Goal: Check status: Check status

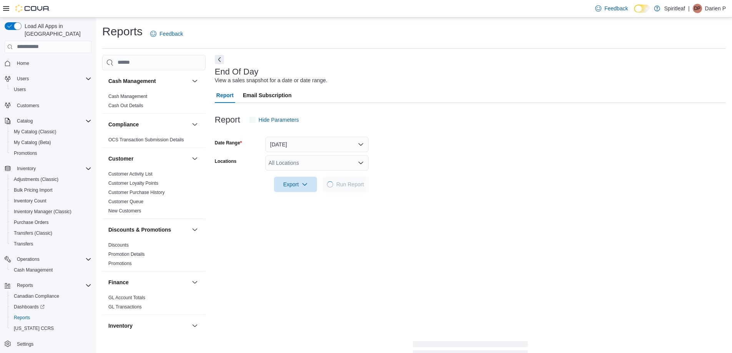
click at [562, 73] on div "End Of Day View a sales snapshot for a date or date range." at bounding box center [468, 75] width 507 height 17
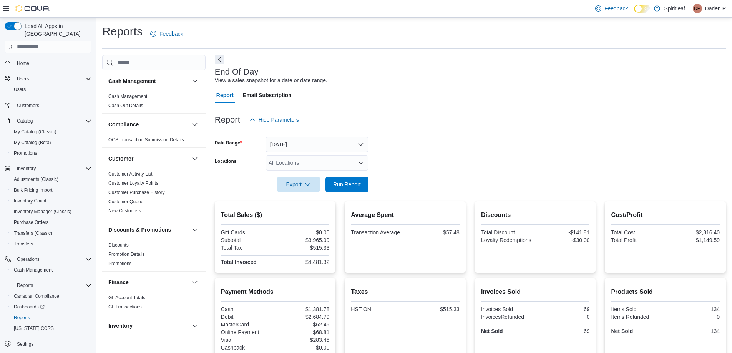
click at [541, 93] on div "Report Email Subscription" at bounding box center [470, 95] width 511 height 15
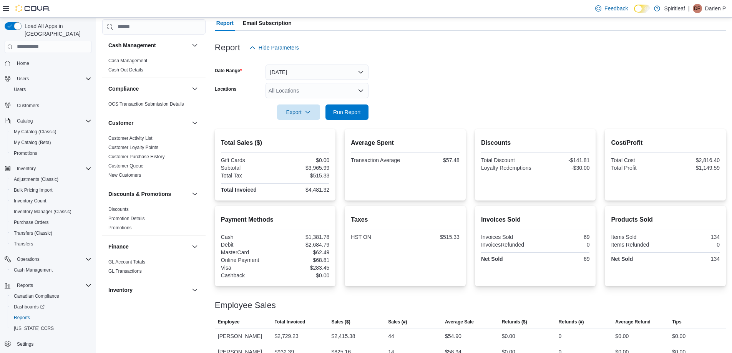
scroll to position [101, 0]
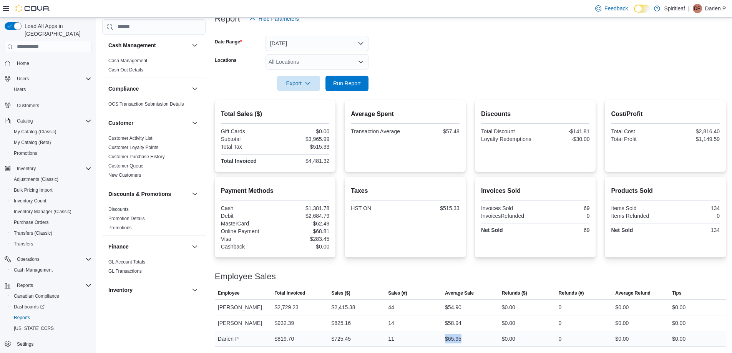
drag, startPoint x: 470, startPoint y: 340, endPoint x: 481, endPoint y: 337, distance: 10.7
click at [479, 338] on div "$65.95" at bounding box center [470, 338] width 57 height 15
click at [485, 68] on form "Date Range [DATE] Locations All Locations Export Run Report" at bounding box center [470, 59] width 511 height 65
